Goal: Transaction & Acquisition: Purchase product/service

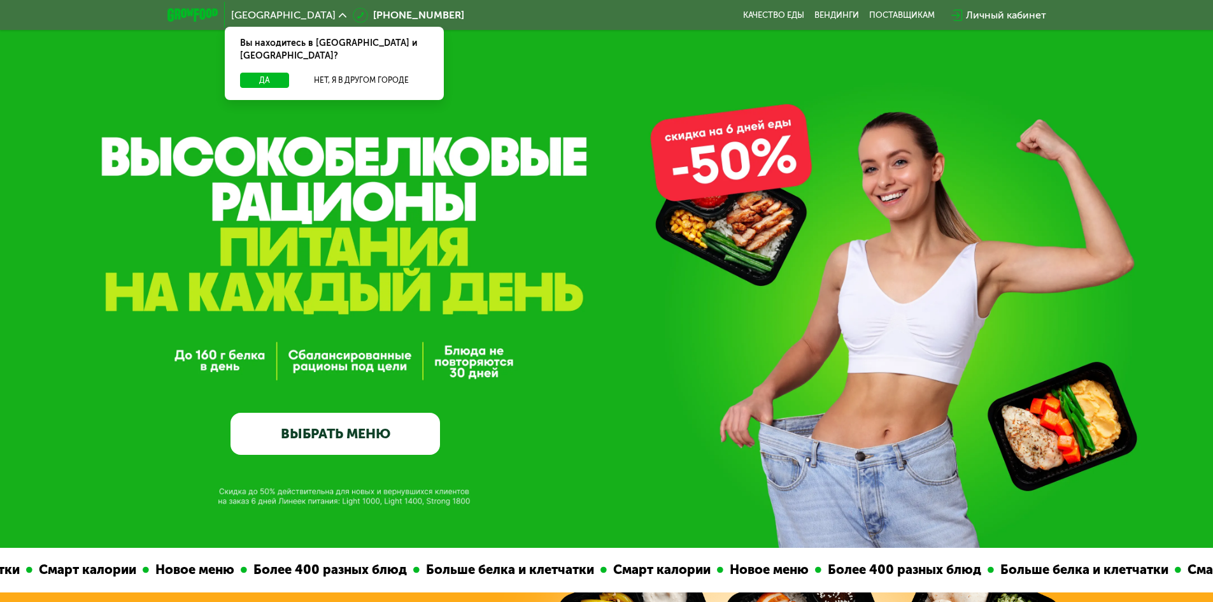
click at [329, 436] on link "ВЫБРАТЬ МЕНЮ" at bounding box center [334, 434] width 209 height 42
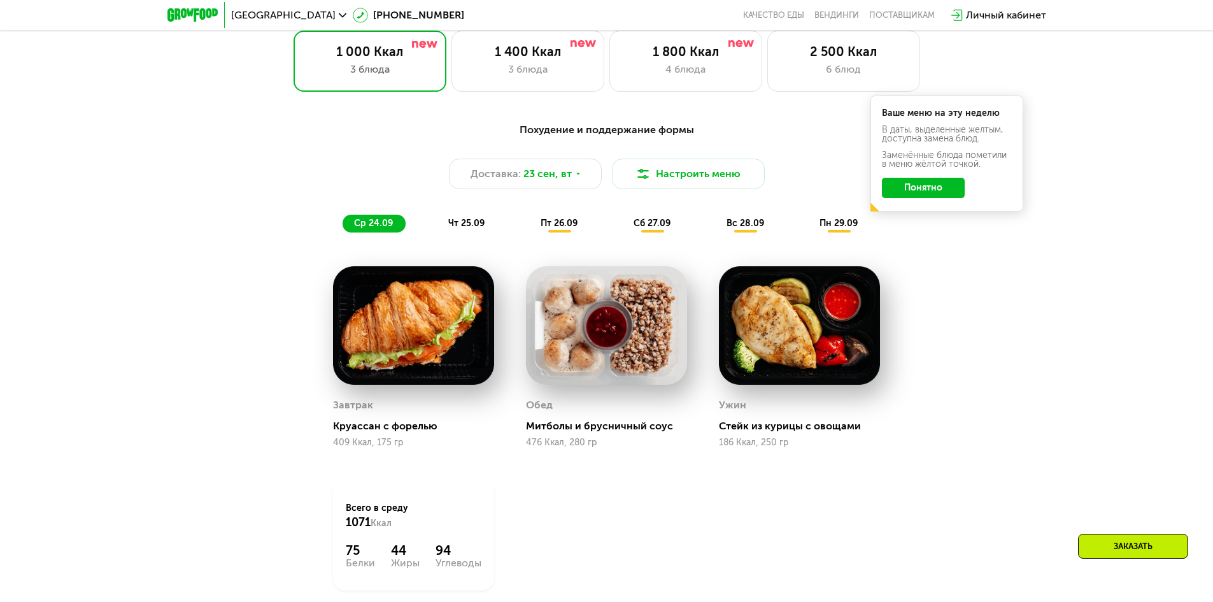
scroll to position [1119, 0]
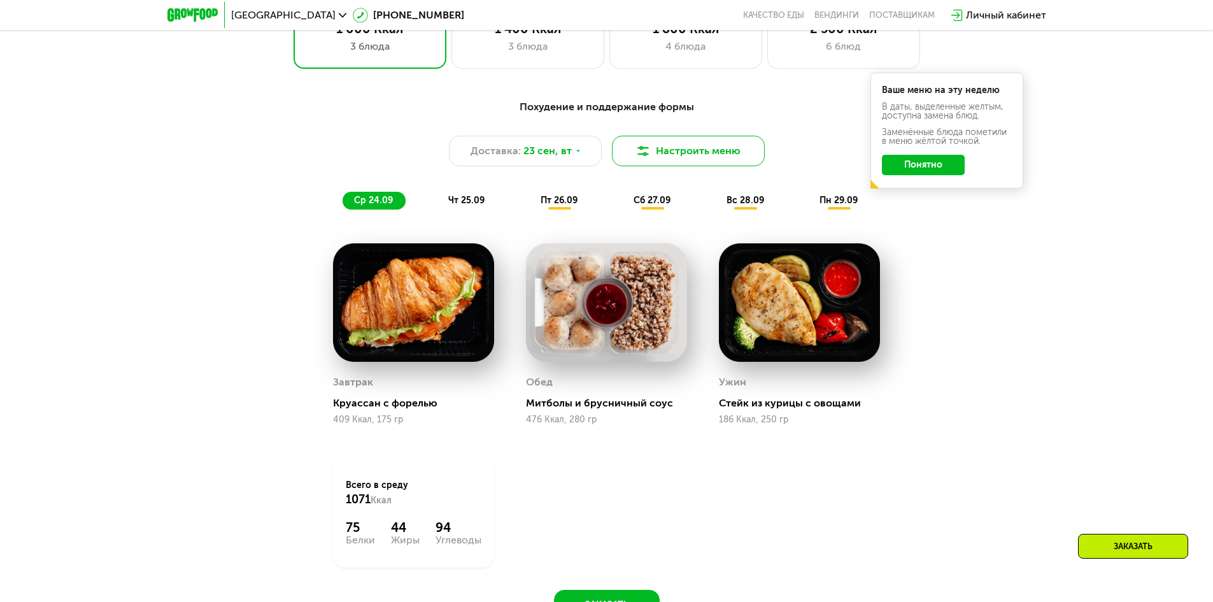
click at [690, 159] on button "Настроить меню" at bounding box center [688, 151] width 153 height 31
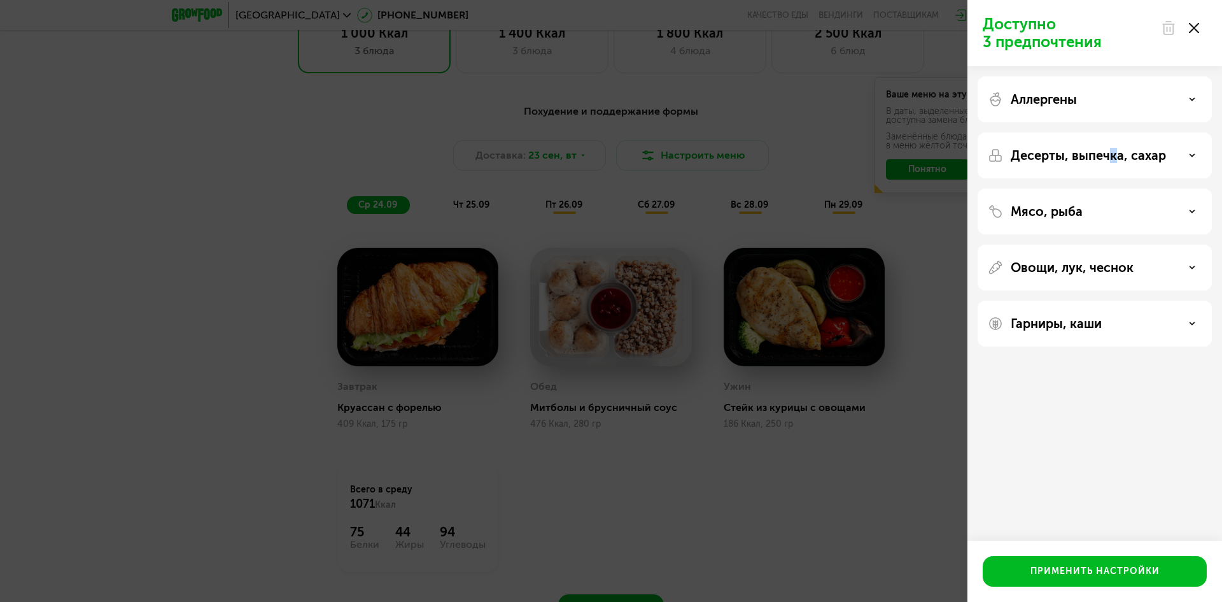
click at [1113, 162] on p "Десерты, выпечка, сахар" at bounding box center [1088, 155] width 155 height 15
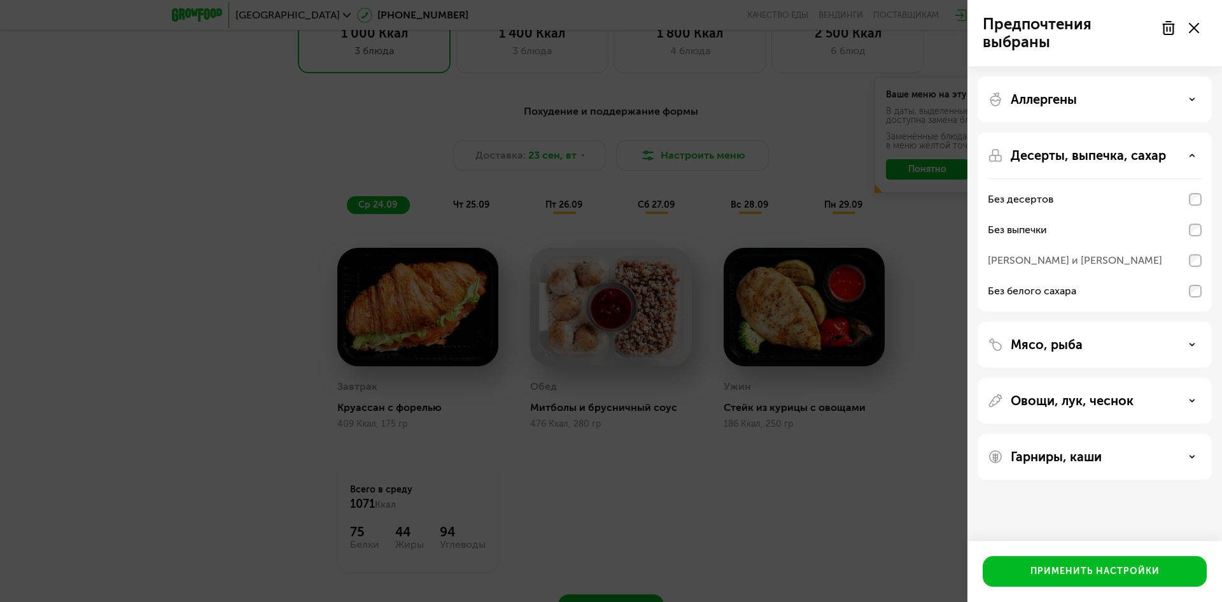
click at [1197, 285] on div "Без белого сахара" at bounding box center [1095, 291] width 214 height 31
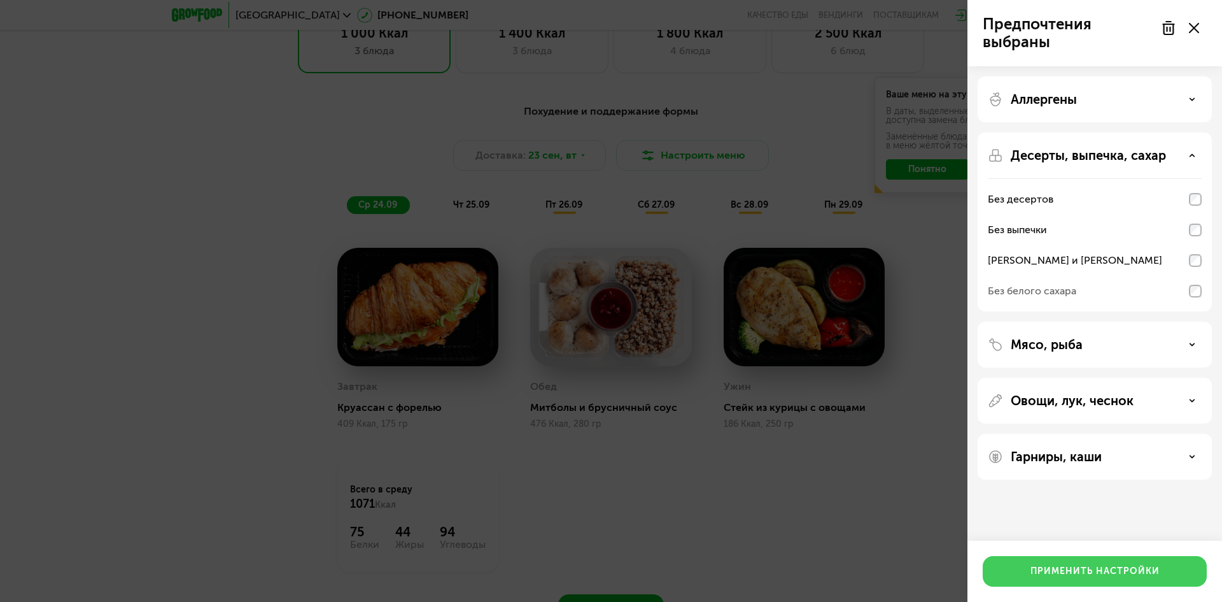
click at [1115, 572] on div "Применить настройки" at bounding box center [1095, 571] width 129 height 13
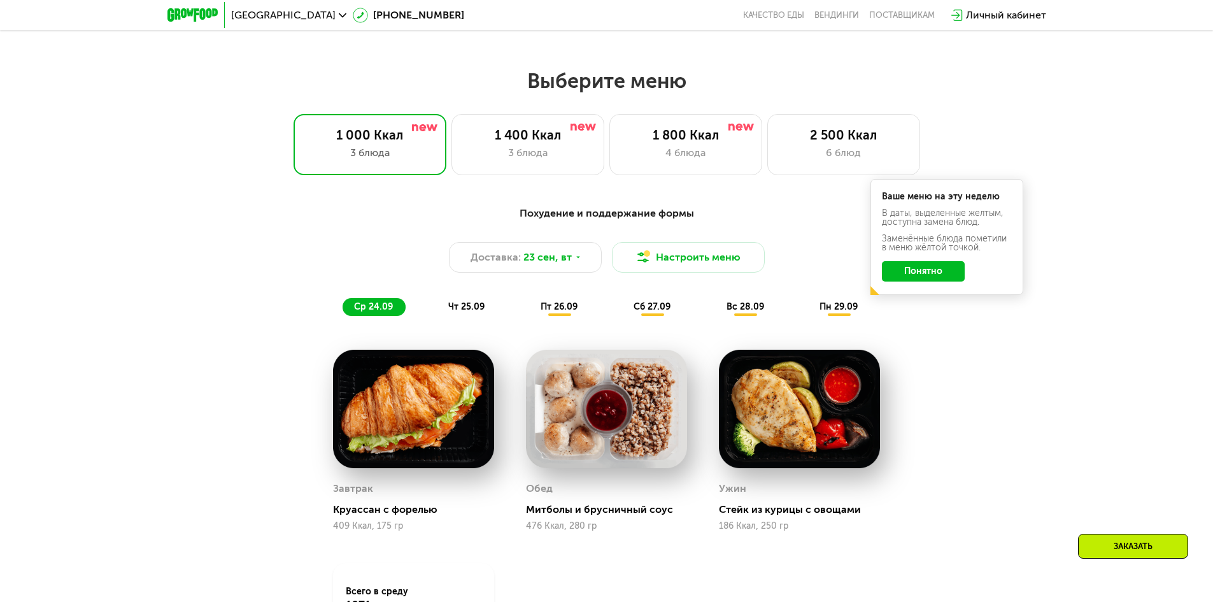
scroll to position [992, 0]
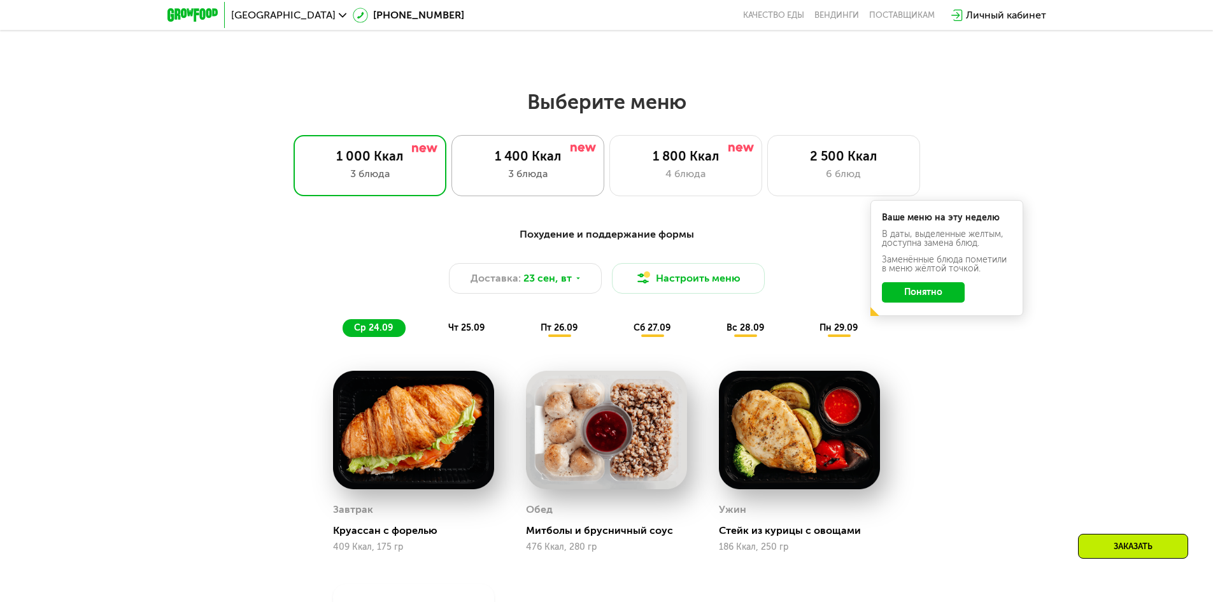
click at [559, 181] on div "3 блюда" at bounding box center [528, 173] width 126 height 15
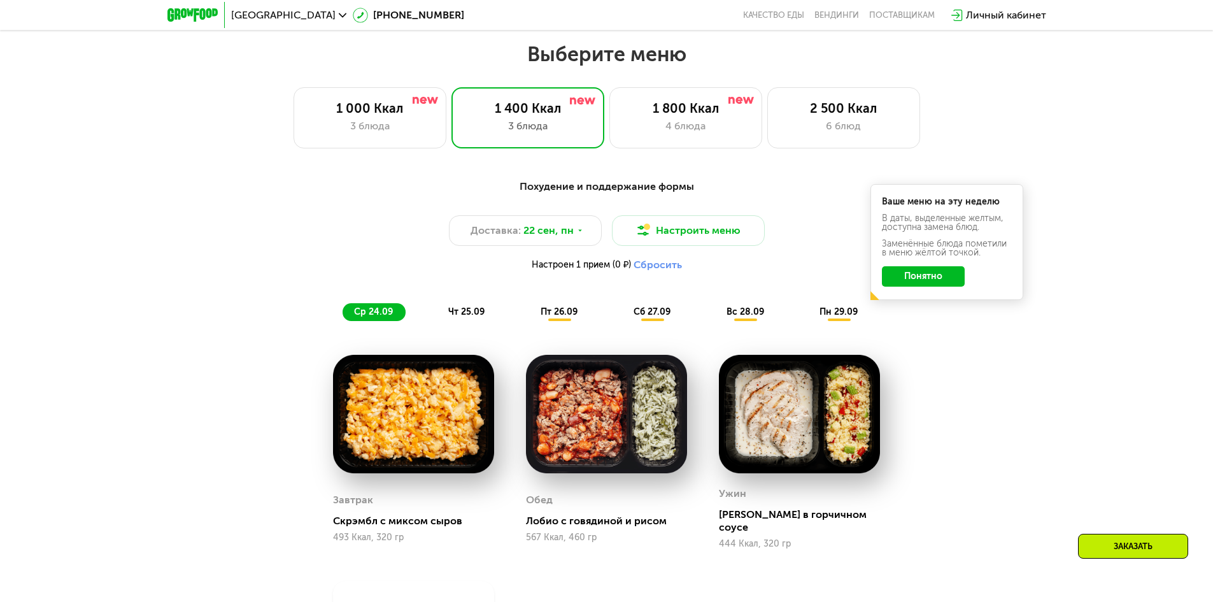
scroll to position [1119, 0]
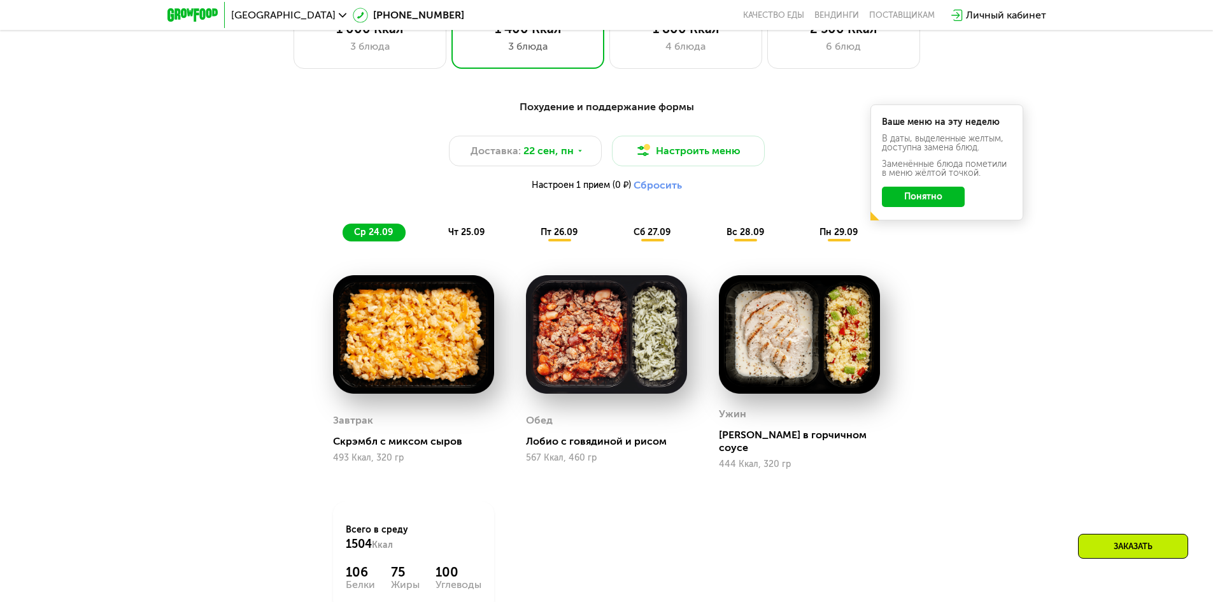
click at [463, 234] on span "чт 25.09" at bounding box center [466, 232] width 36 height 11
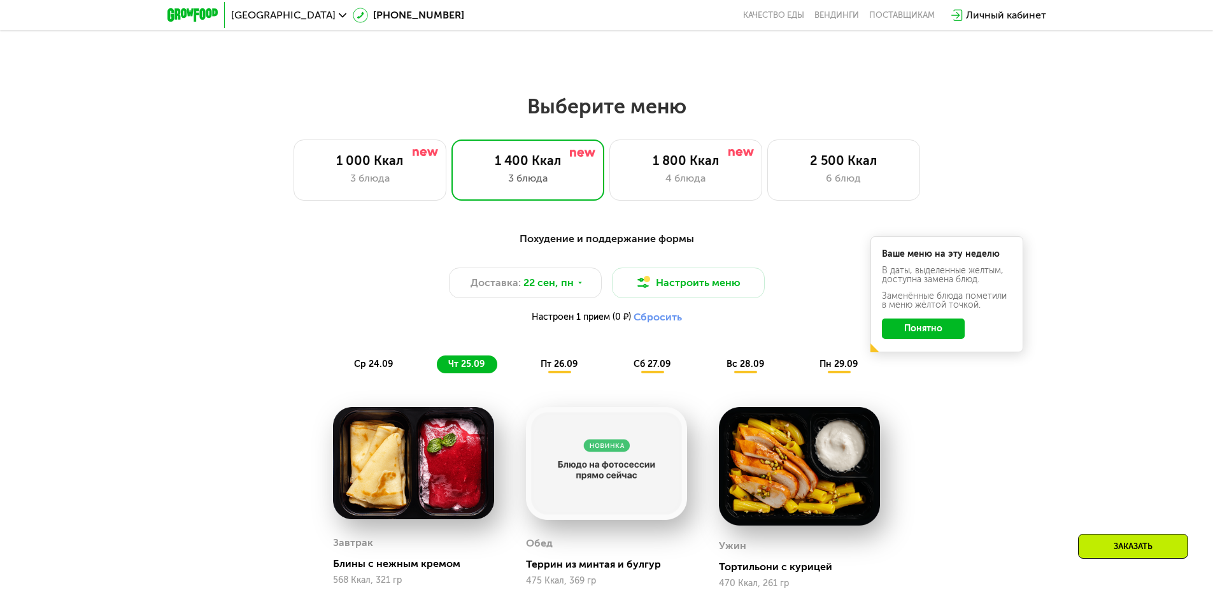
scroll to position [992, 0]
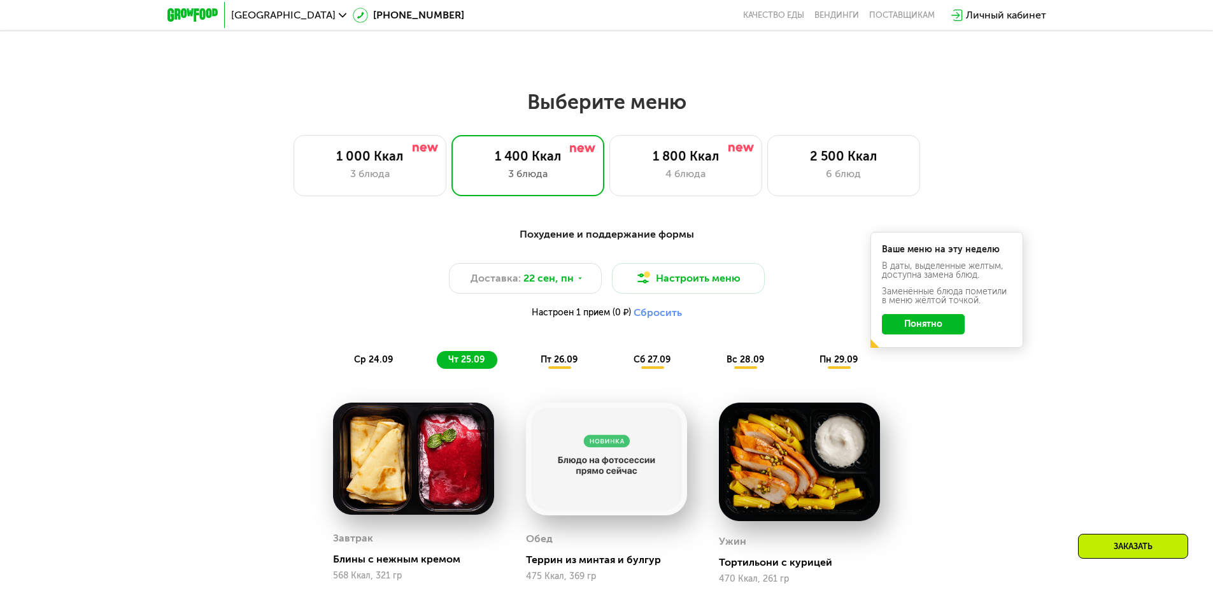
click at [558, 369] on div "пт 26.09" at bounding box center [559, 360] width 61 height 18
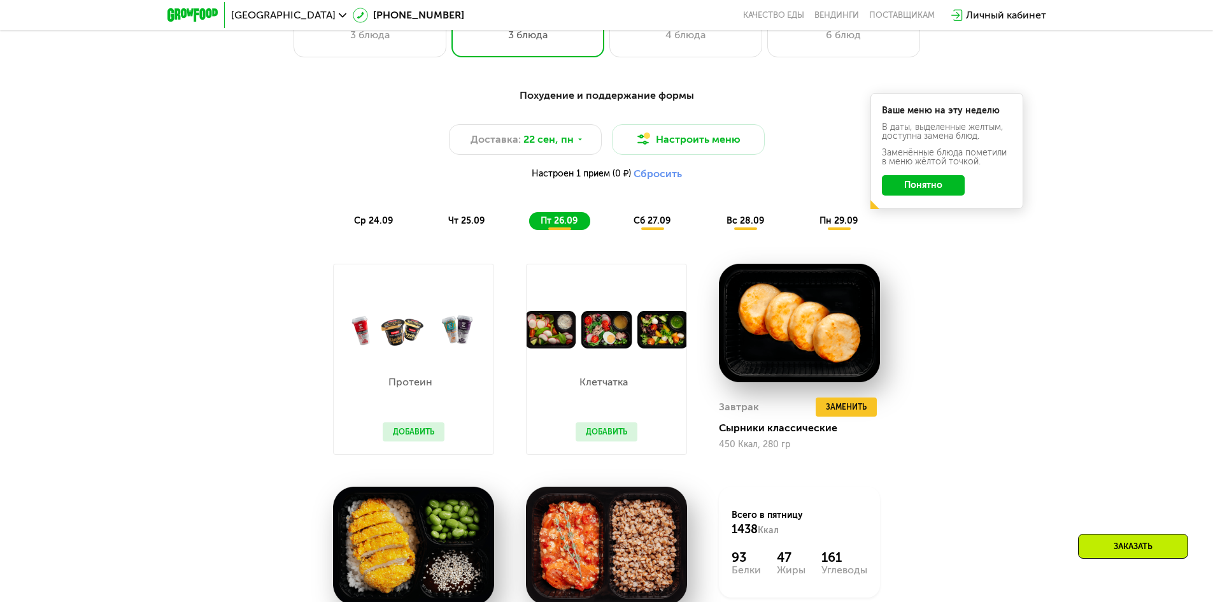
scroll to position [1119, 0]
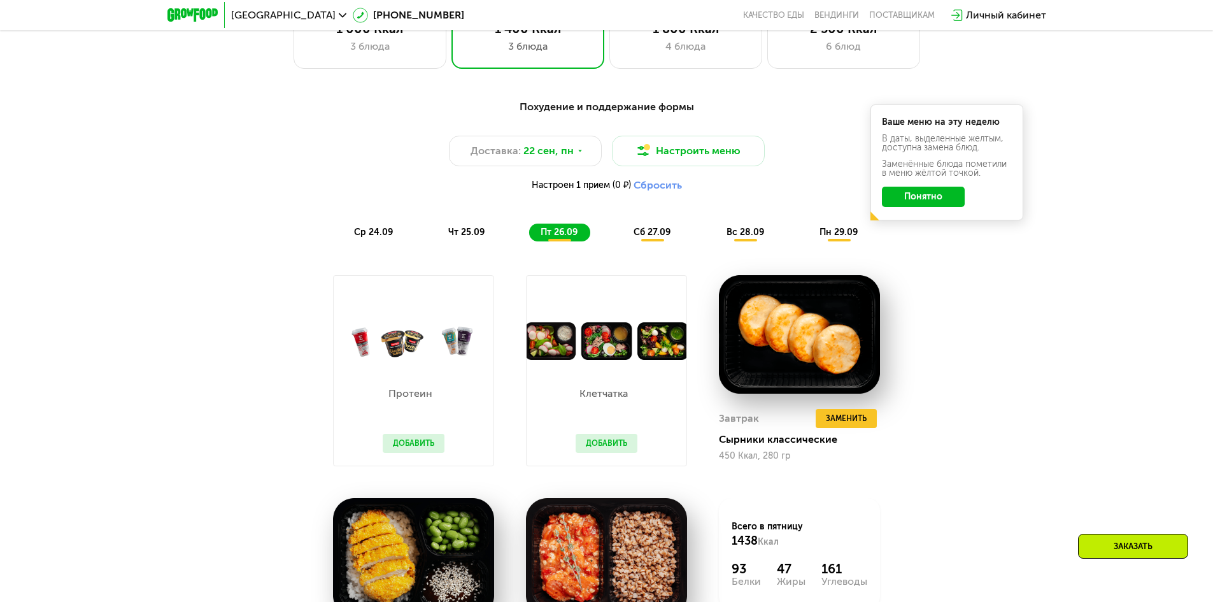
click at [663, 229] on div "сб 27.09" at bounding box center [652, 232] width 61 height 18
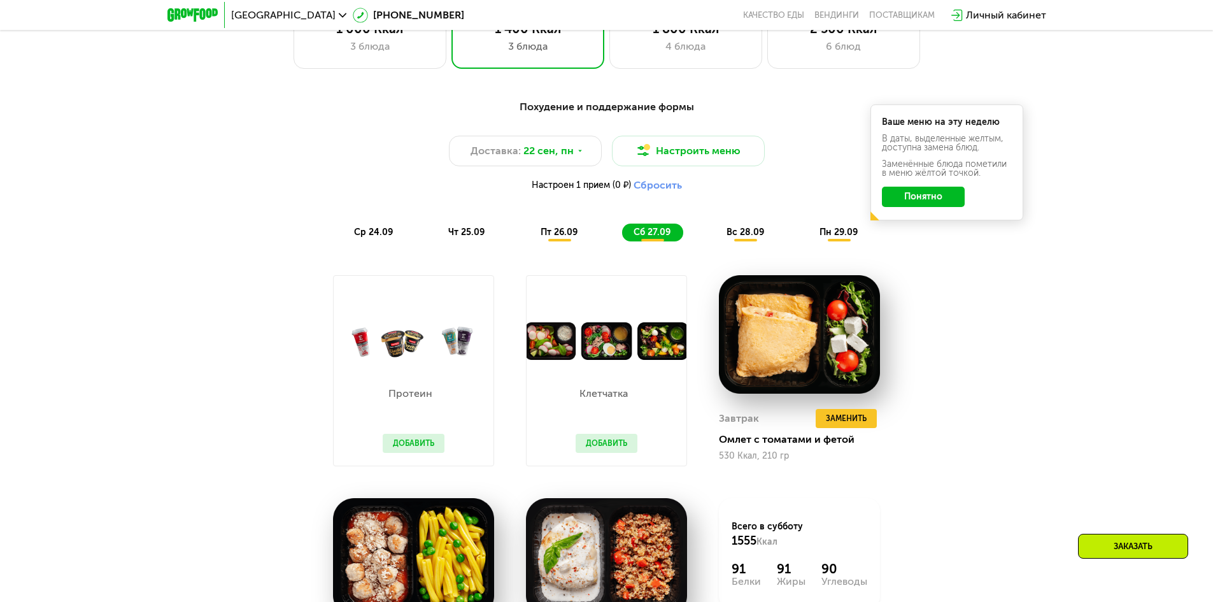
click at [737, 237] on span "вс 28.09" at bounding box center [745, 232] width 38 height 11
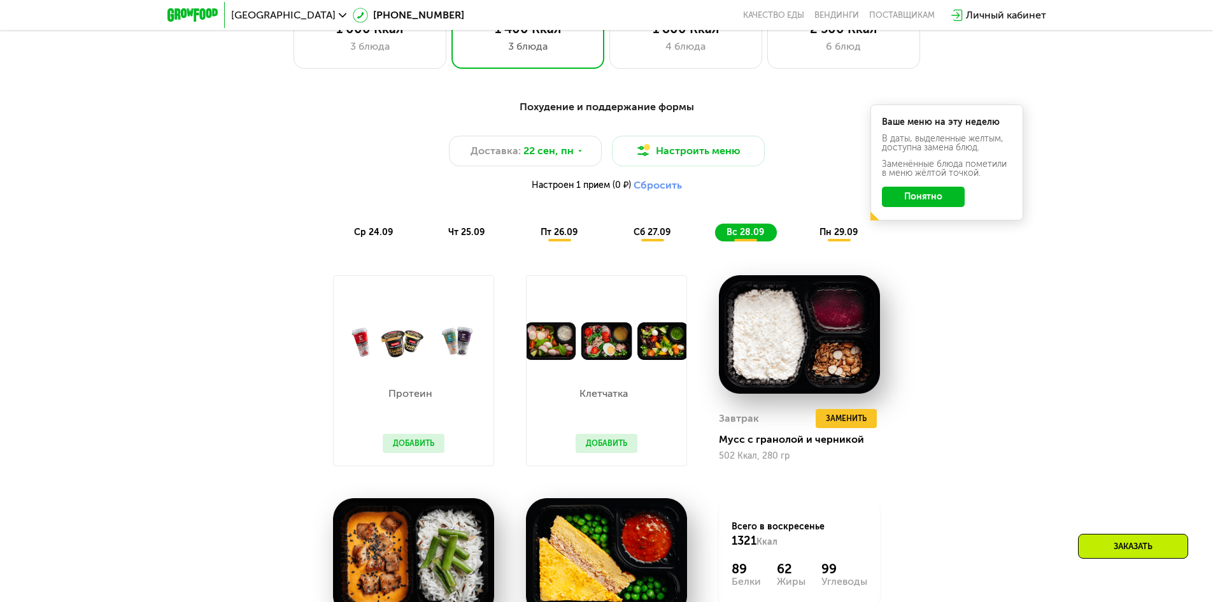
click at [842, 236] on span "пн 29.09" at bounding box center [838, 232] width 38 height 11
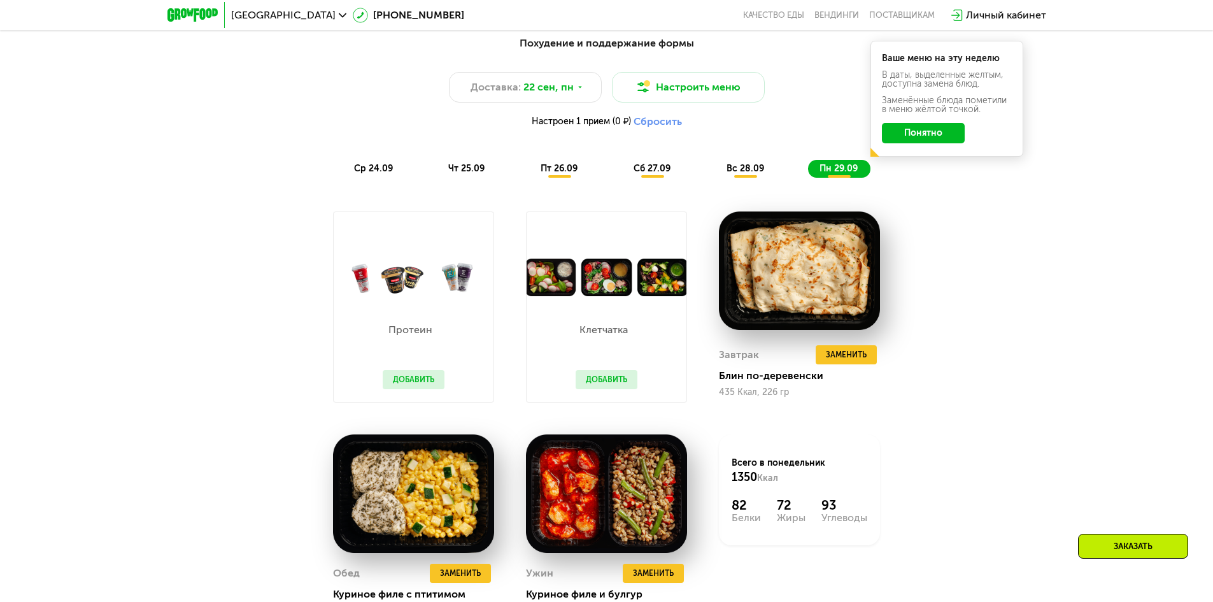
scroll to position [1310, 0]
